Goal: Task Accomplishment & Management: Manage account settings

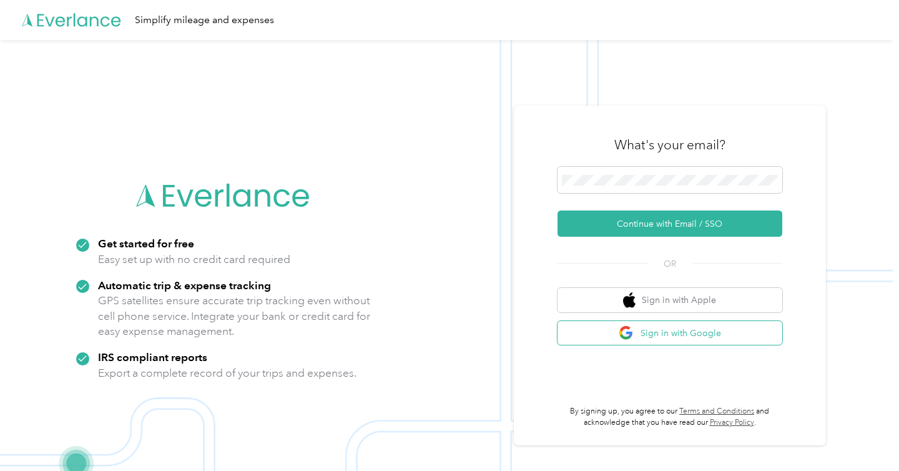
click at [615, 334] on button "Sign in with Google" at bounding box center [670, 333] width 225 height 24
